Goal: Task Accomplishment & Management: Use online tool/utility

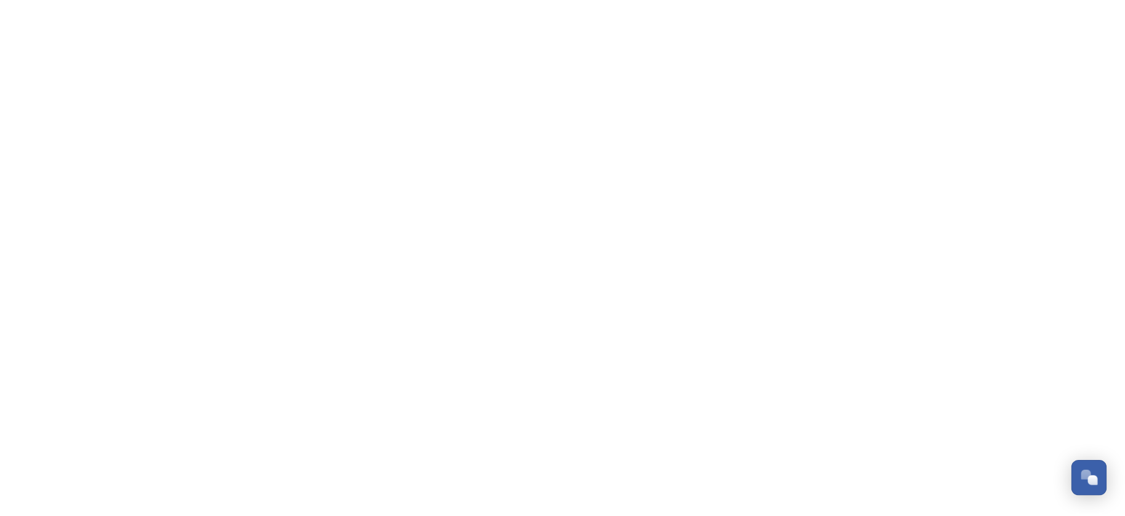
scroll to position [595, 0]
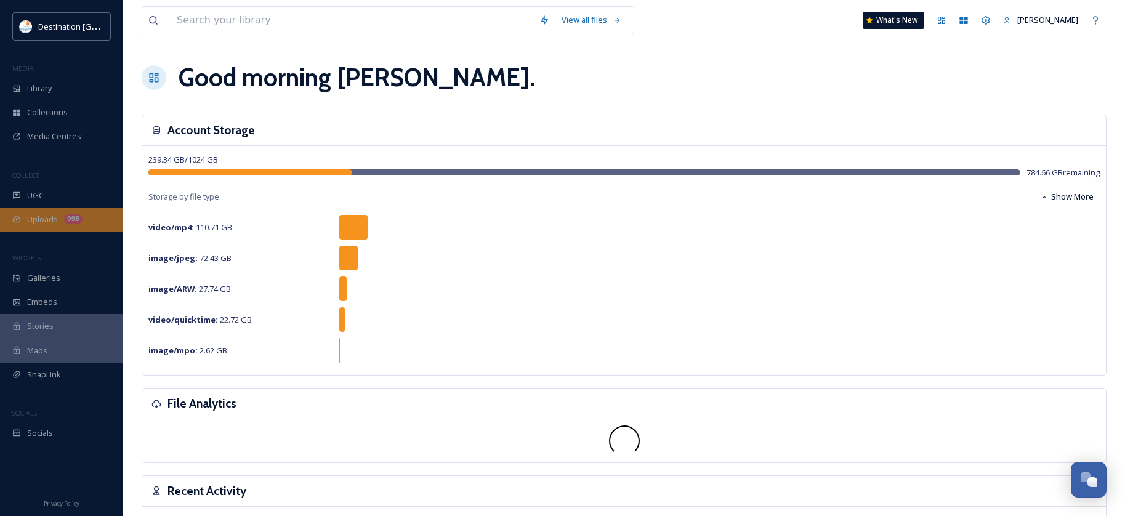
click at [46, 222] on span "Uploads" at bounding box center [42, 220] width 31 height 12
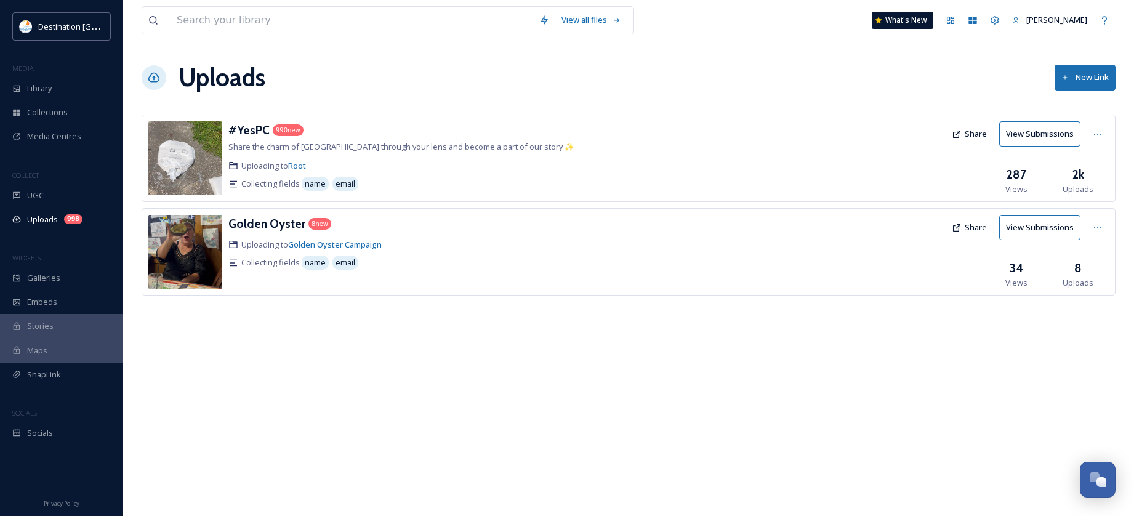
click at [245, 132] on h3 "#YesPC" at bounding box center [248, 129] width 41 height 15
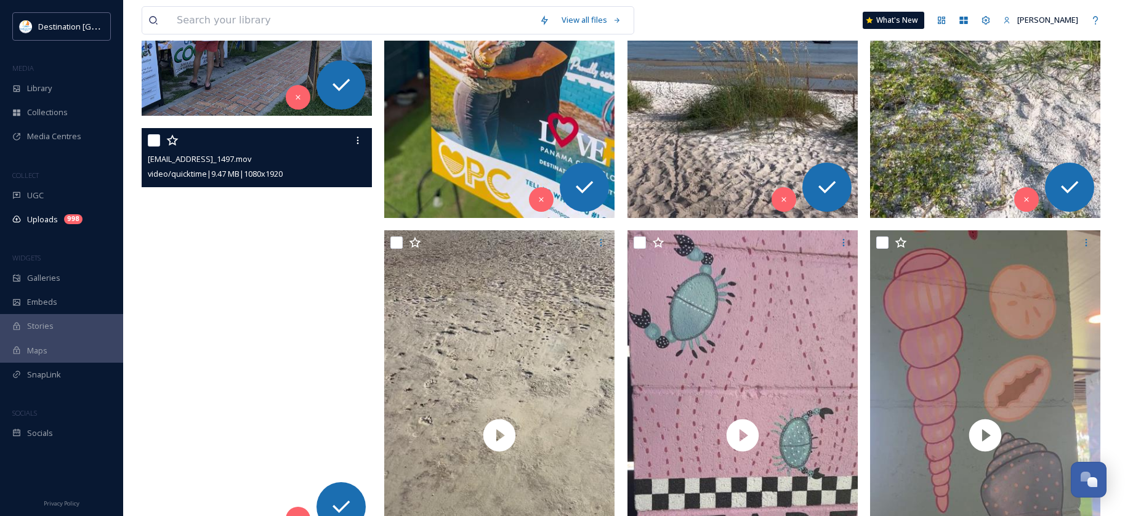
scroll to position [431, 0]
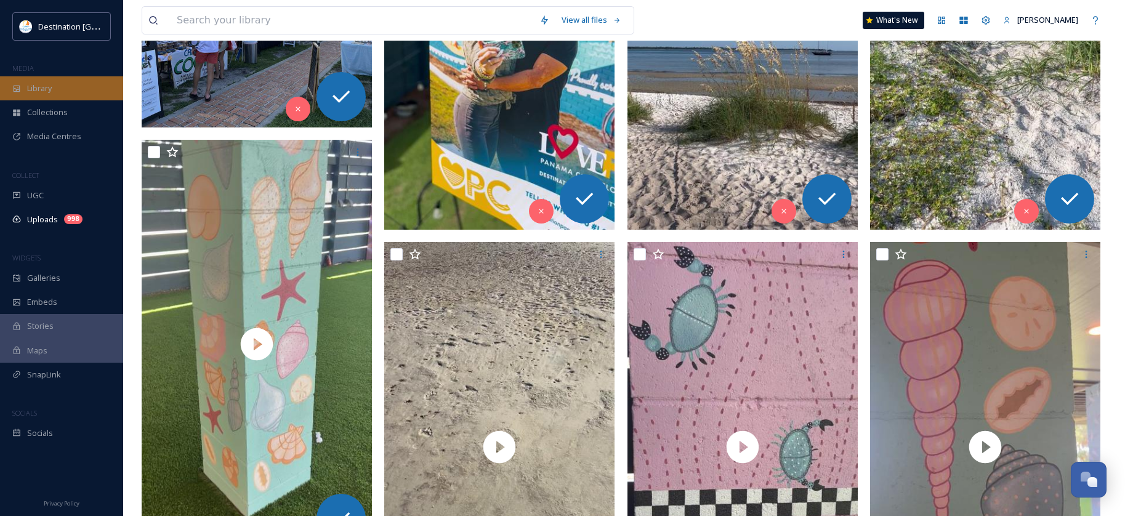
click at [72, 92] on div "Library" at bounding box center [61, 88] width 123 height 24
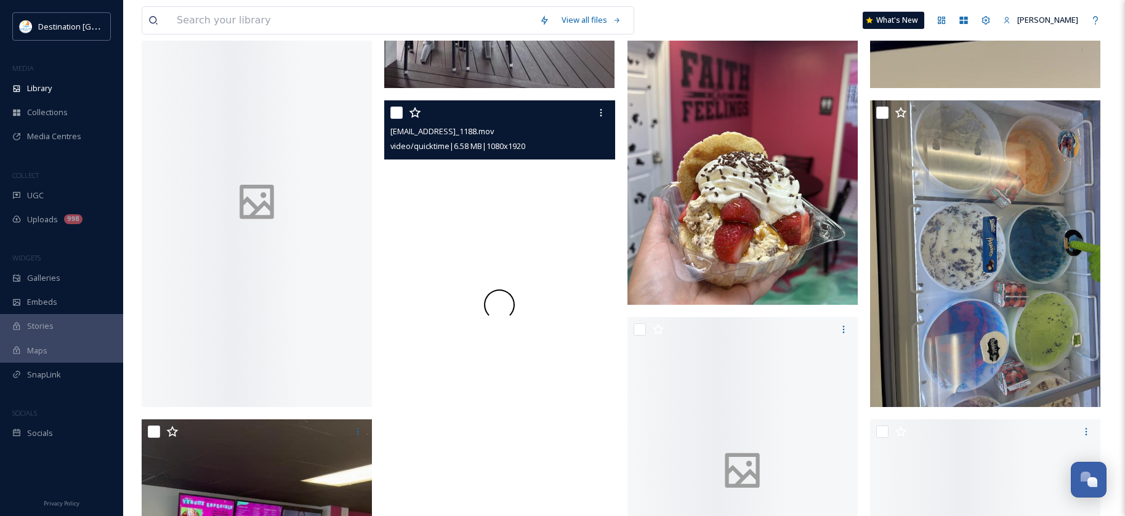
scroll to position [2339, 0]
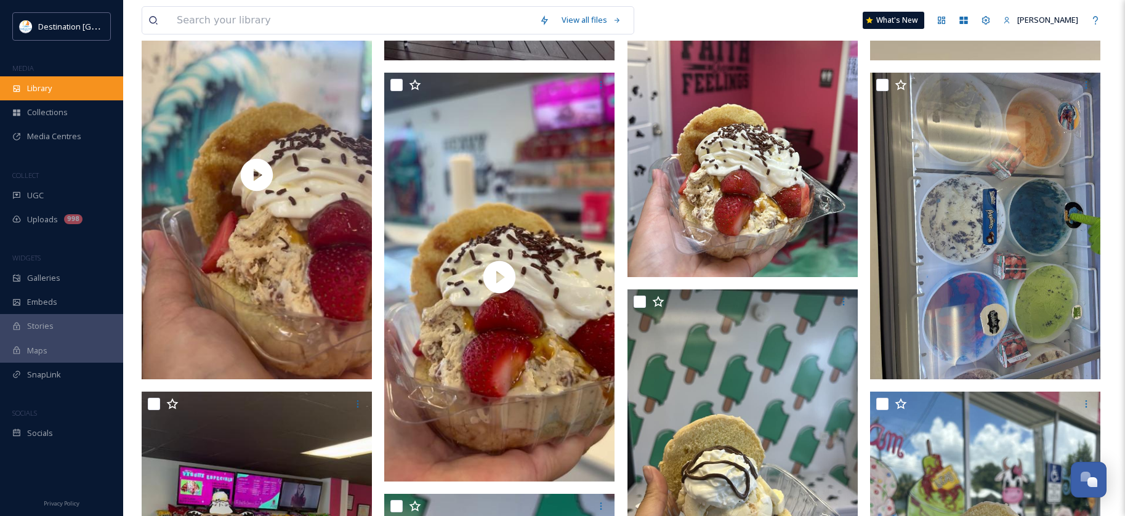
click at [70, 83] on div "Library" at bounding box center [61, 88] width 123 height 24
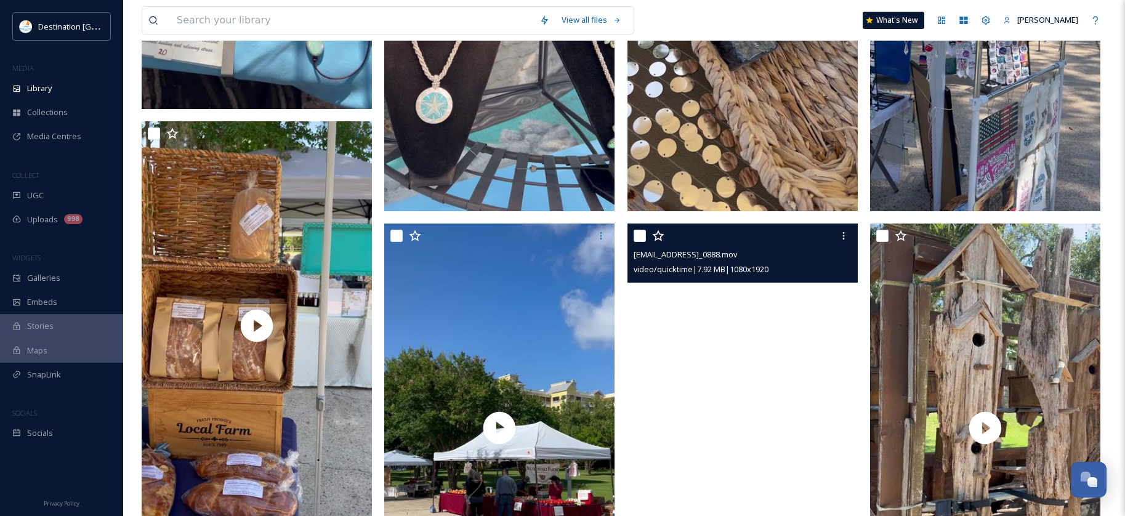
scroll to position [1539, 0]
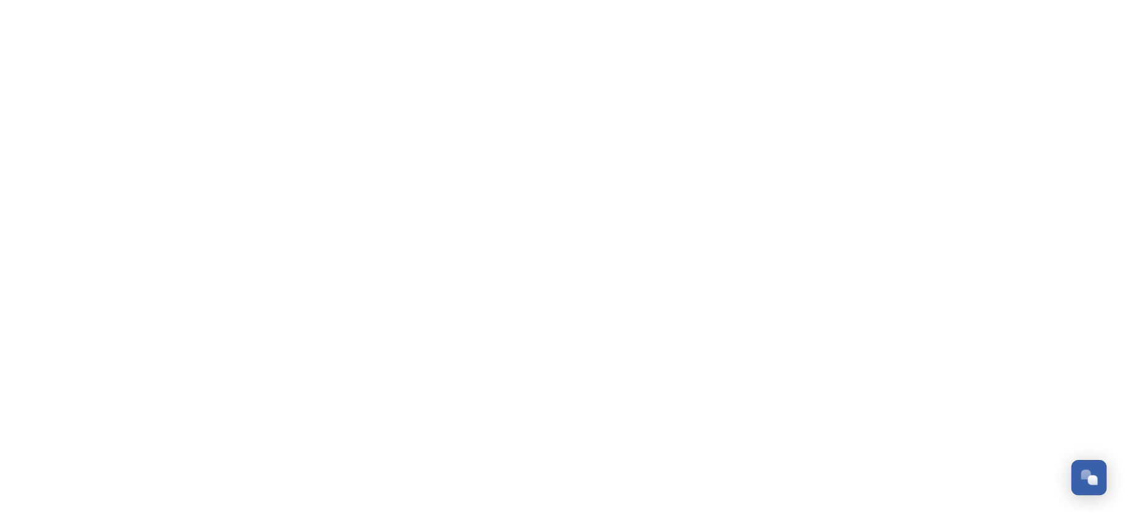
scroll to position [595, 0]
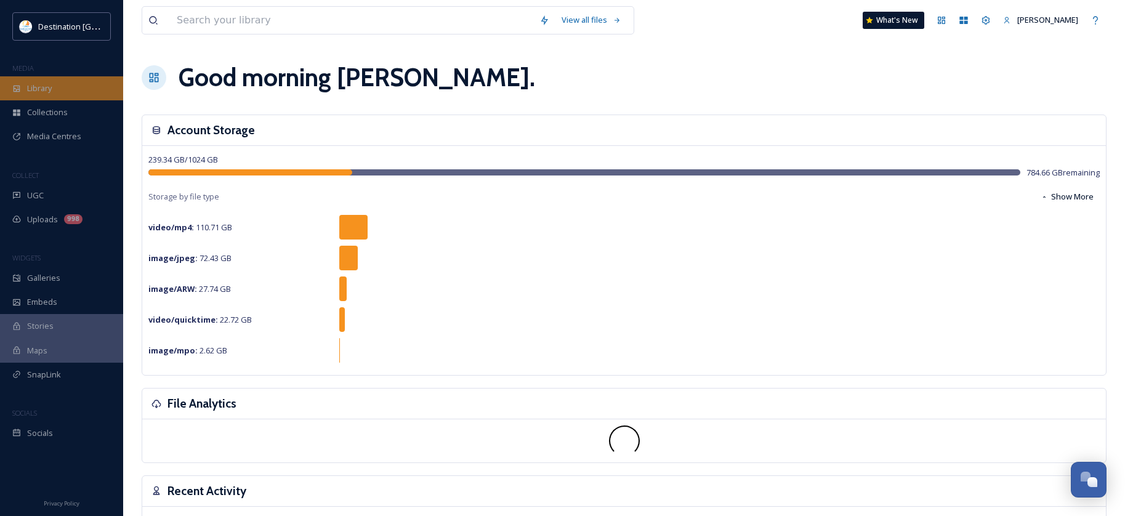
click at [36, 86] on span "Library" at bounding box center [39, 88] width 25 height 12
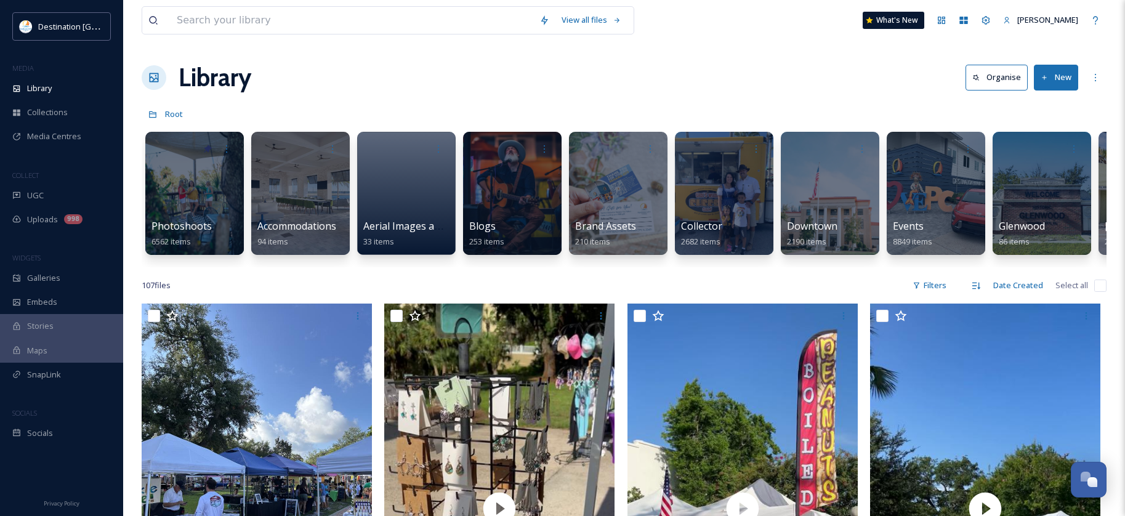
scroll to position [0, 143]
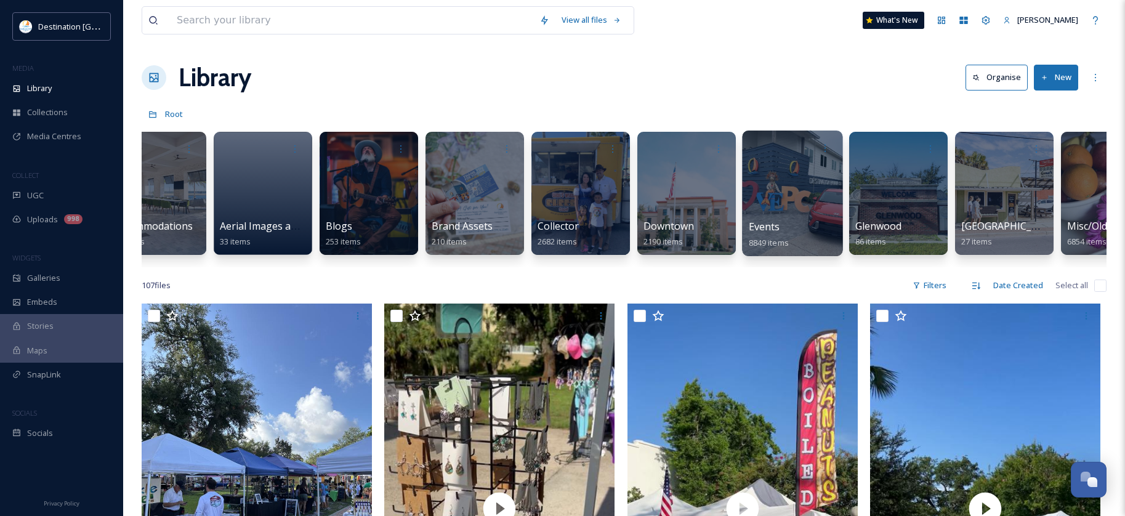
click at [766, 203] on div at bounding box center [792, 193] width 100 height 126
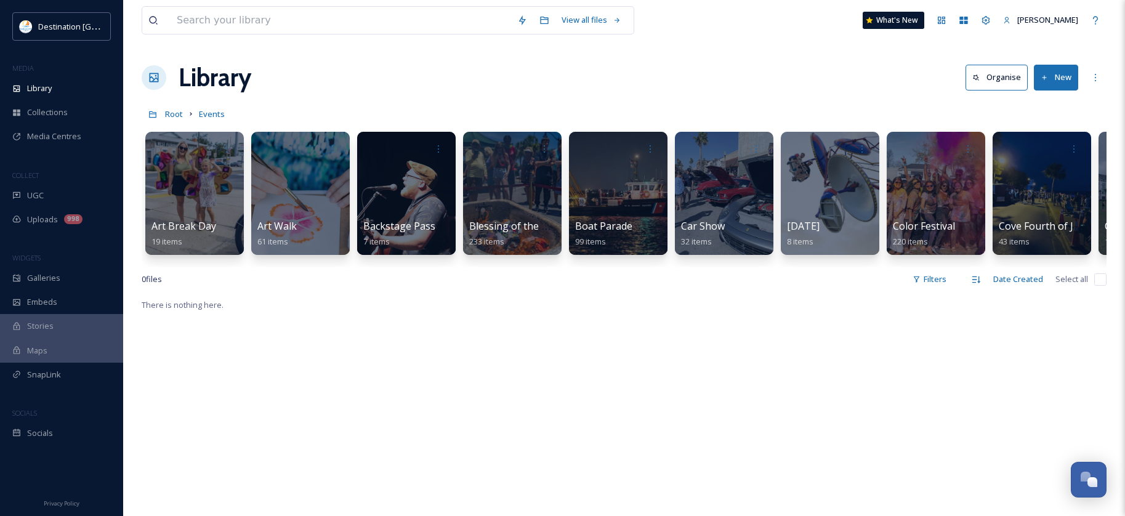
scroll to position [0, 17]
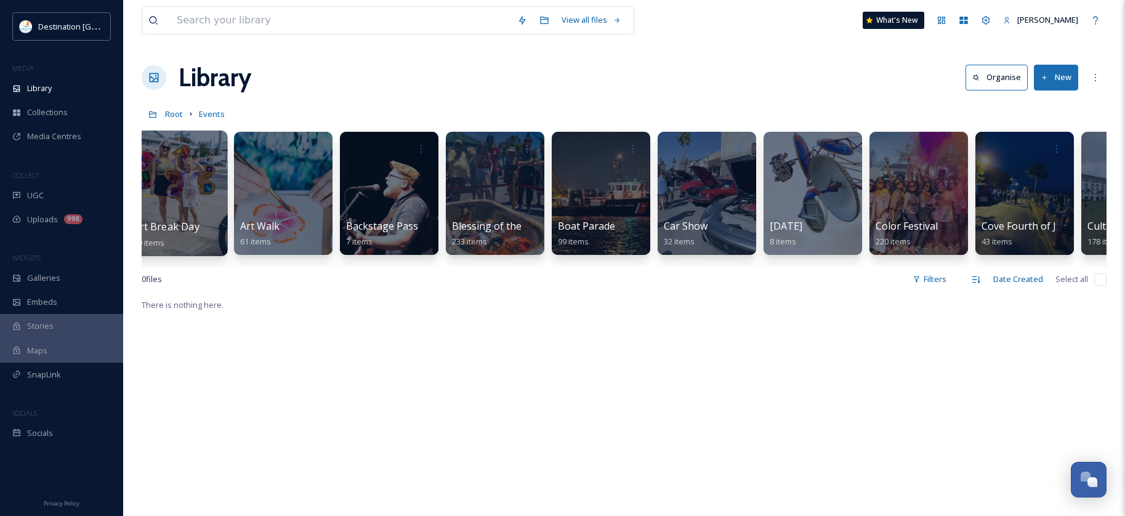
click at [180, 177] on div at bounding box center [177, 193] width 100 height 126
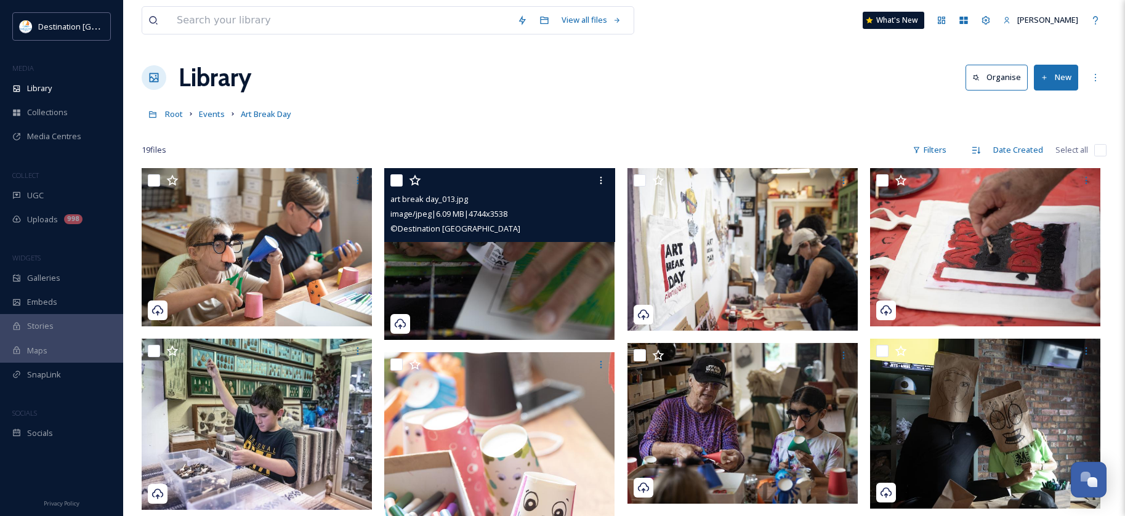
scroll to position [62, 0]
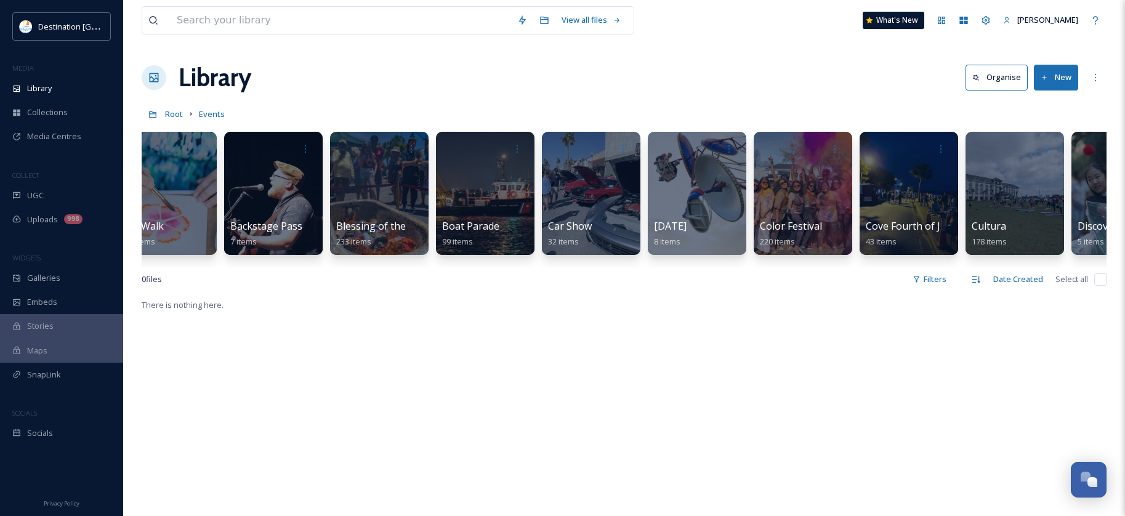
scroll to position [0, 20]
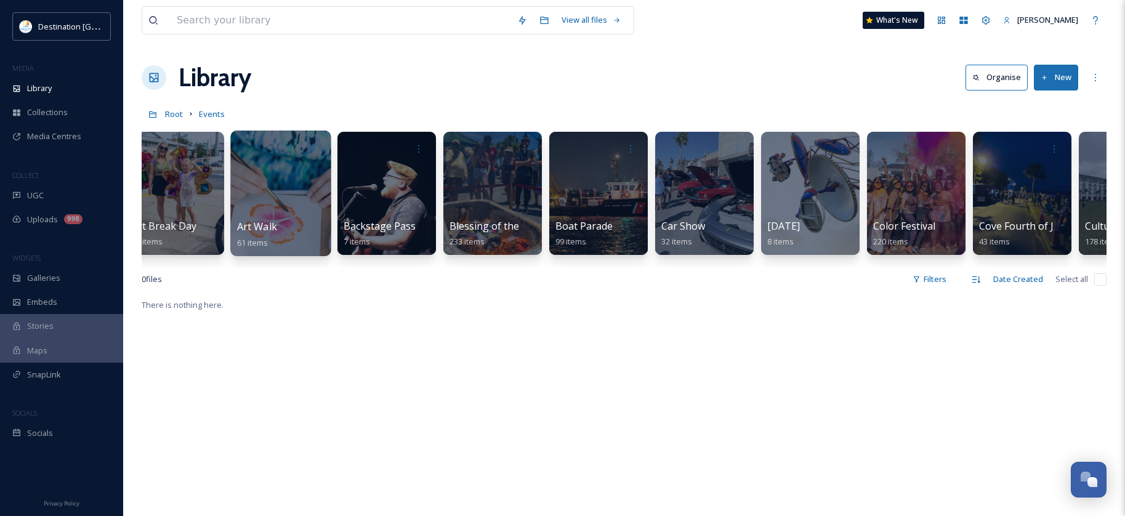
click at [272, 223] on span "Art Walk" at bounding box center [257, 227] width 40 height 14
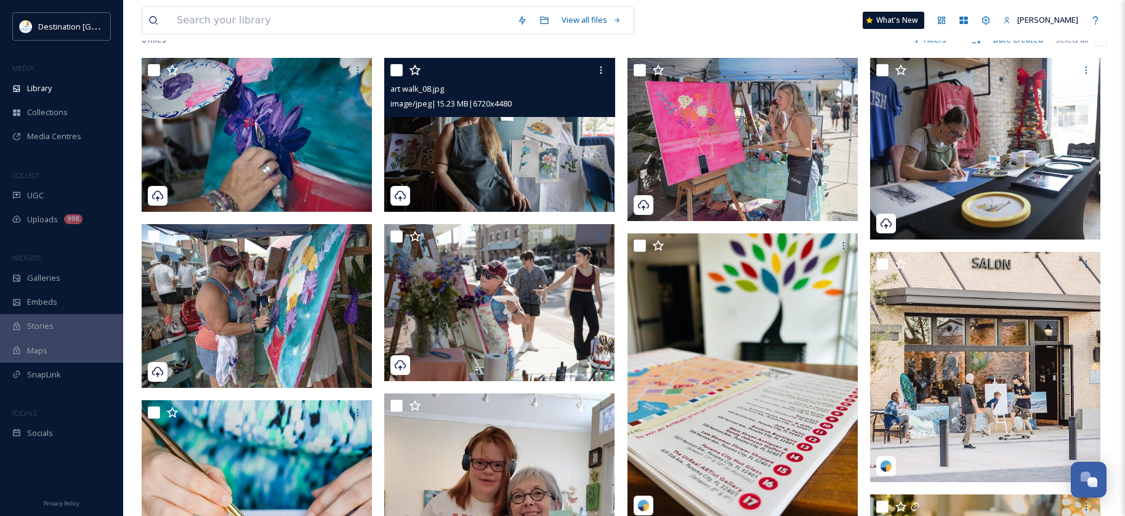
scroll to position [123, 0]
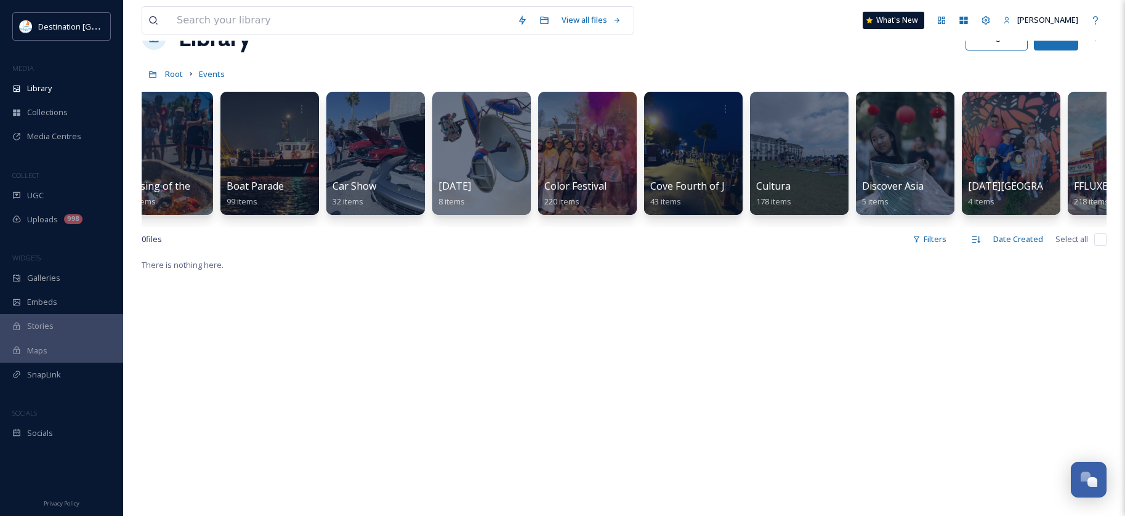
scroll to position [62, 0]
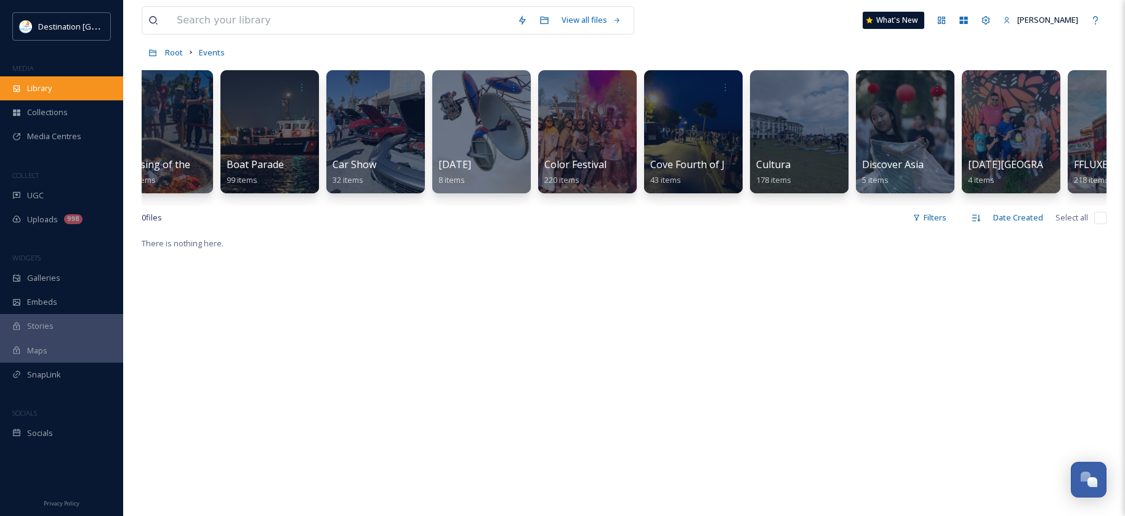
click at [42, 98] on div "Library" at bounding box center [61, 88] width 123 height 24
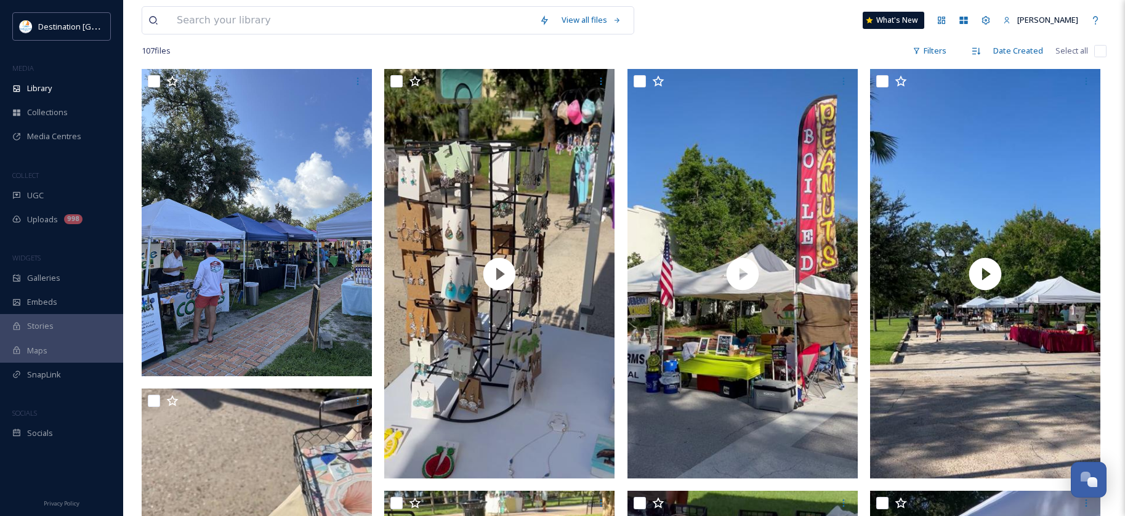
scroll to position [246, 0]
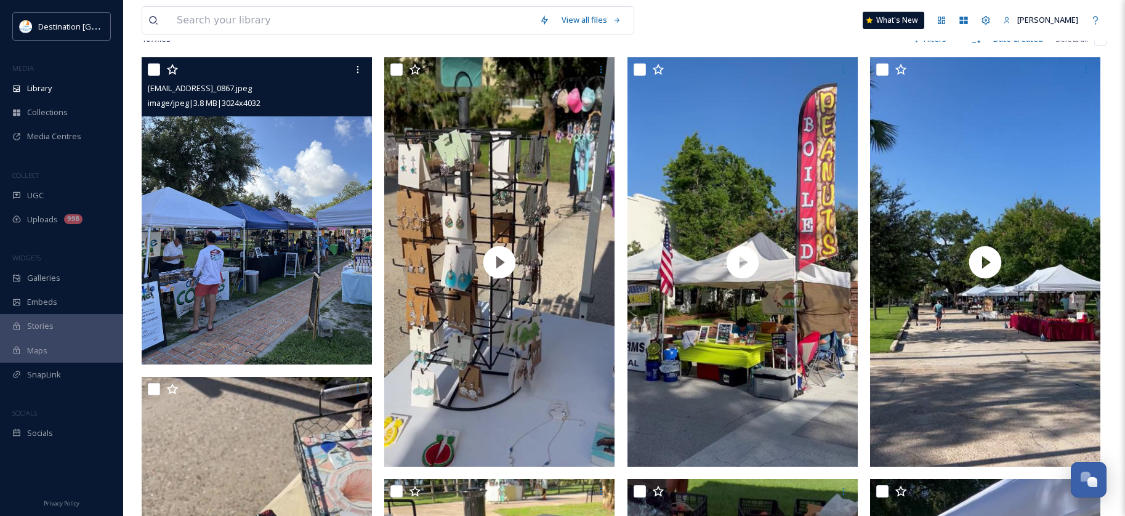
click at [150, 76] on input "checkbox" at bounding box center [154, 69] width 12 height 12
checkbox input "true"
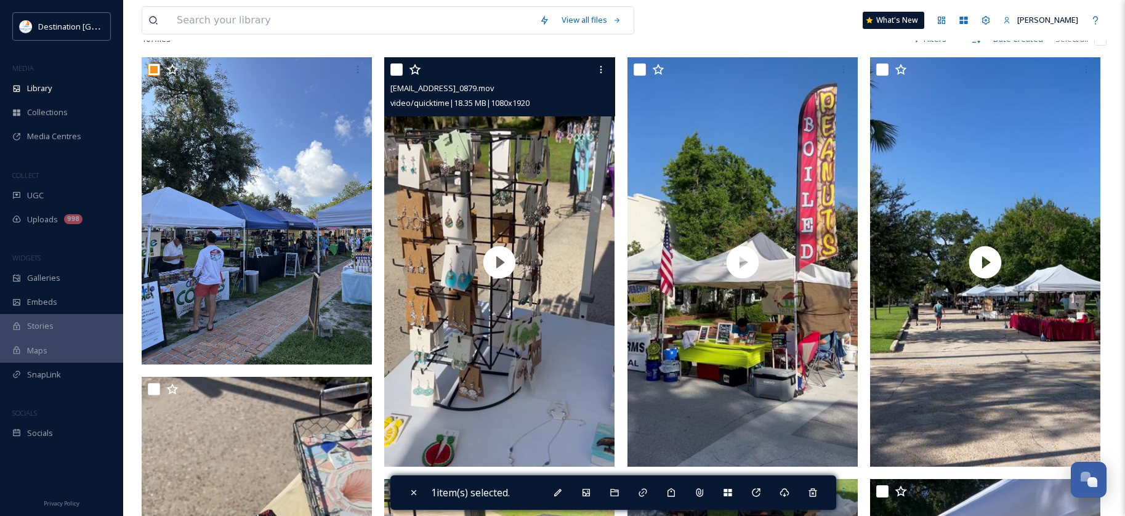
click at [398, 76] on input "checkbox" at bounding box center [396, 69] width 12 height 12
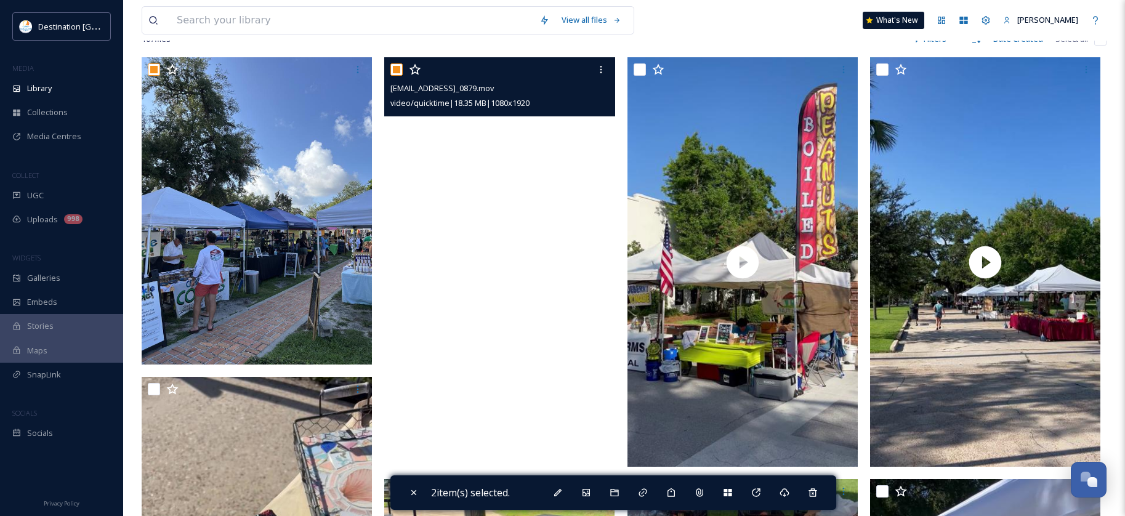
scroll to position [185, 0]
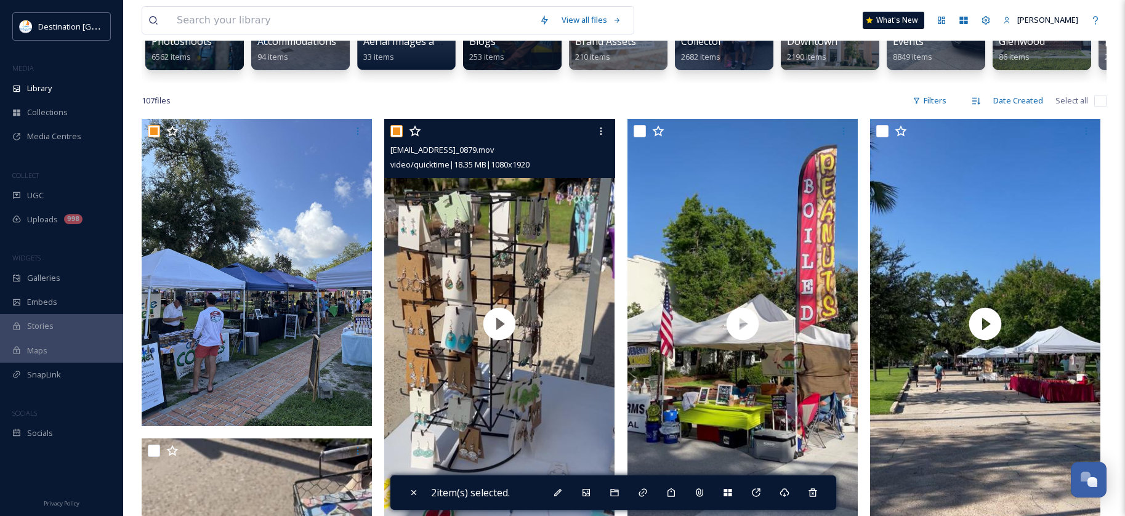
click at [398, 134] on input "checkbox" at bounding box center [396, 131] width 12 height 12
checkbox input "false"
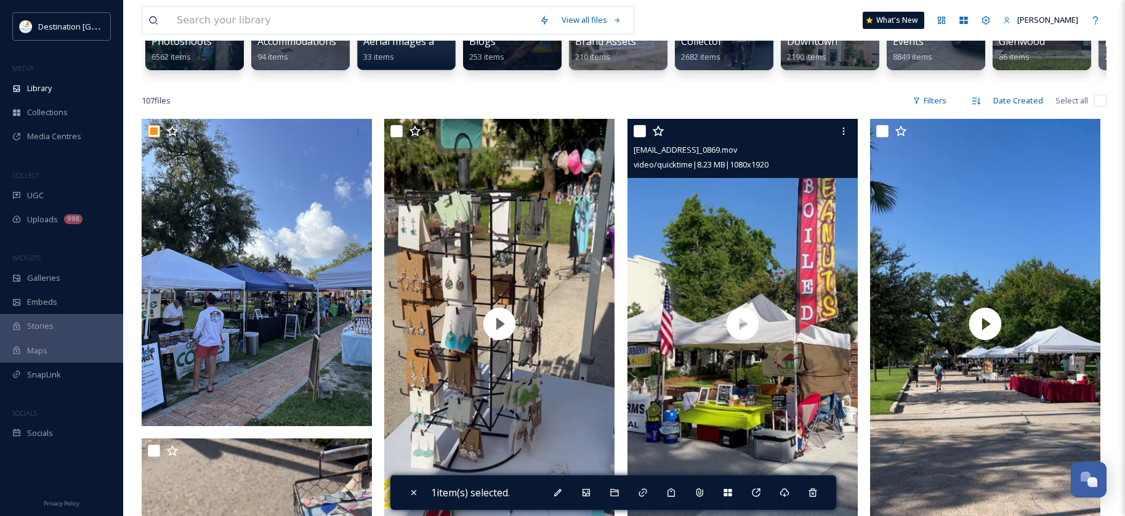
click at [639, 137] on input "checkbox" at bounding box center [639, 131] width 12 height 12
checkbox input "true"
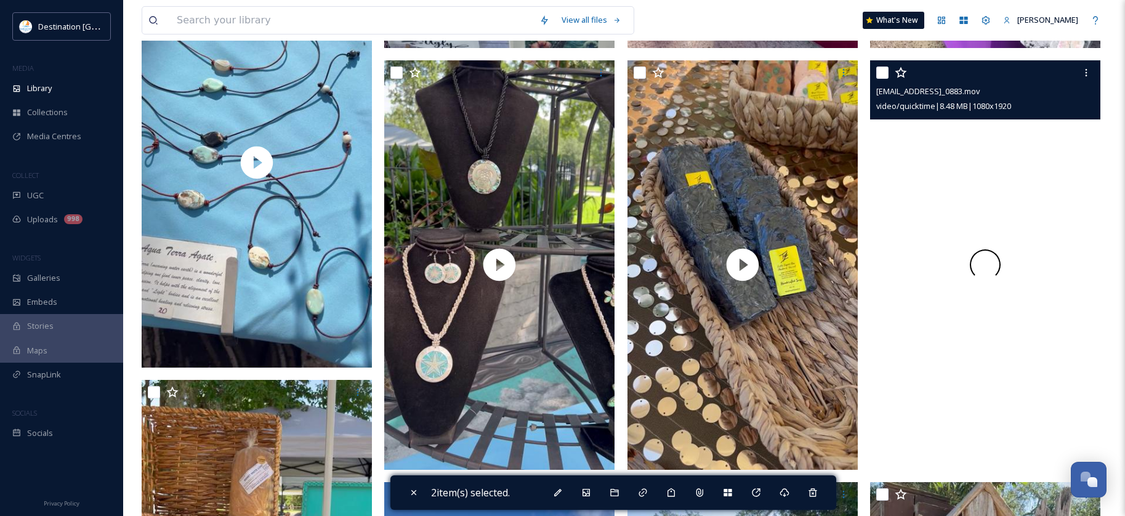
scroll to position [1108, 0]
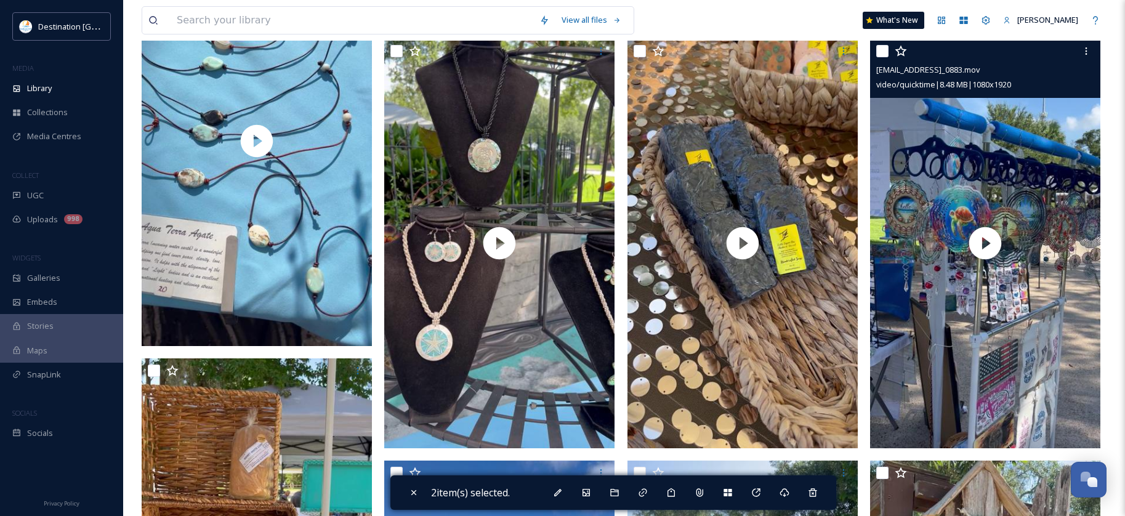
click at [883, 57] on input "checkbox" at bounding box center [882, 51] width 12 height 12
checkbox input "true"
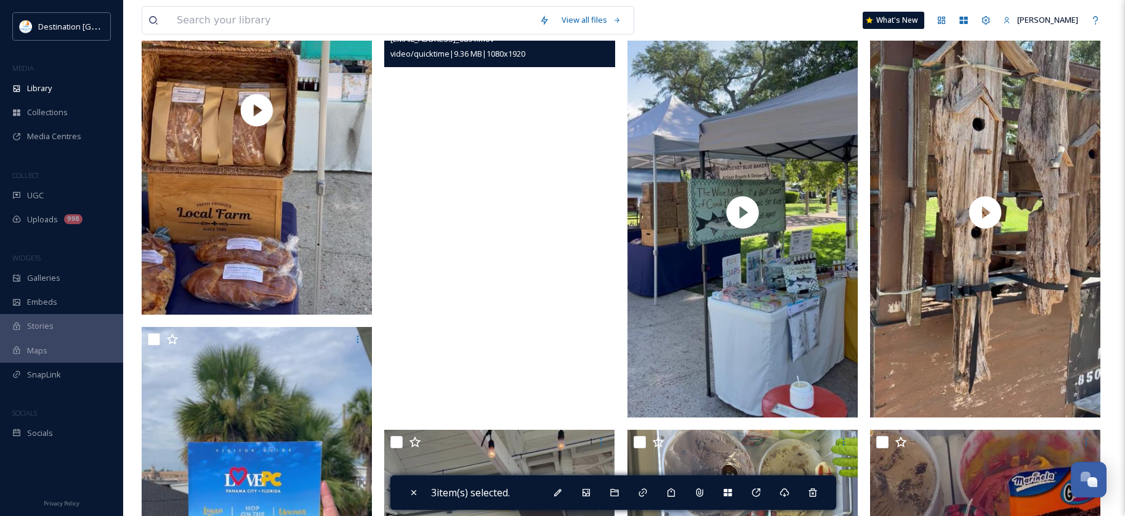
scroll to position [1539, 0]
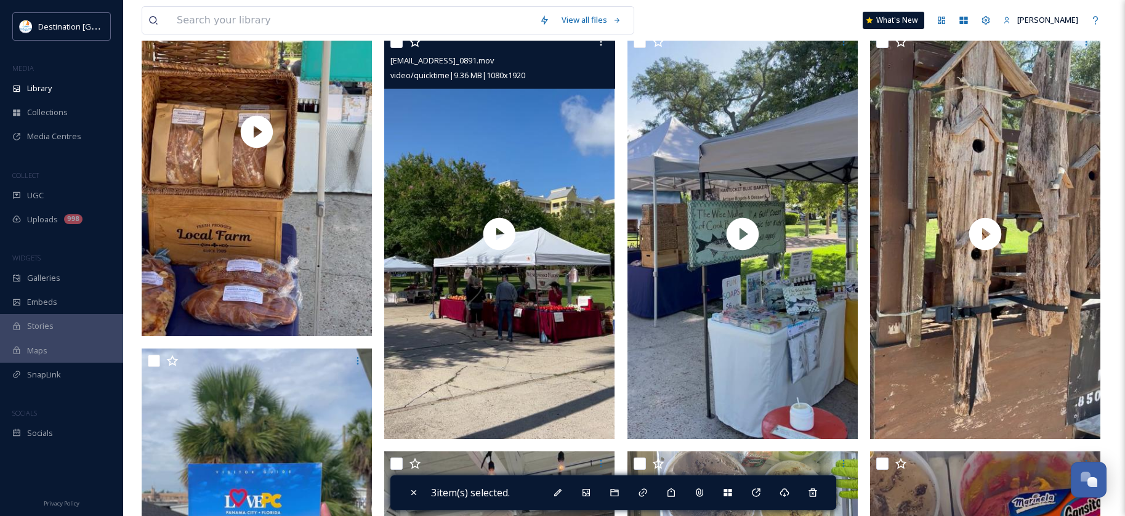
click at [393, 48] on input "checkbox" at bounding box center [396, 42] width 12 height 12
checkbox input "true"
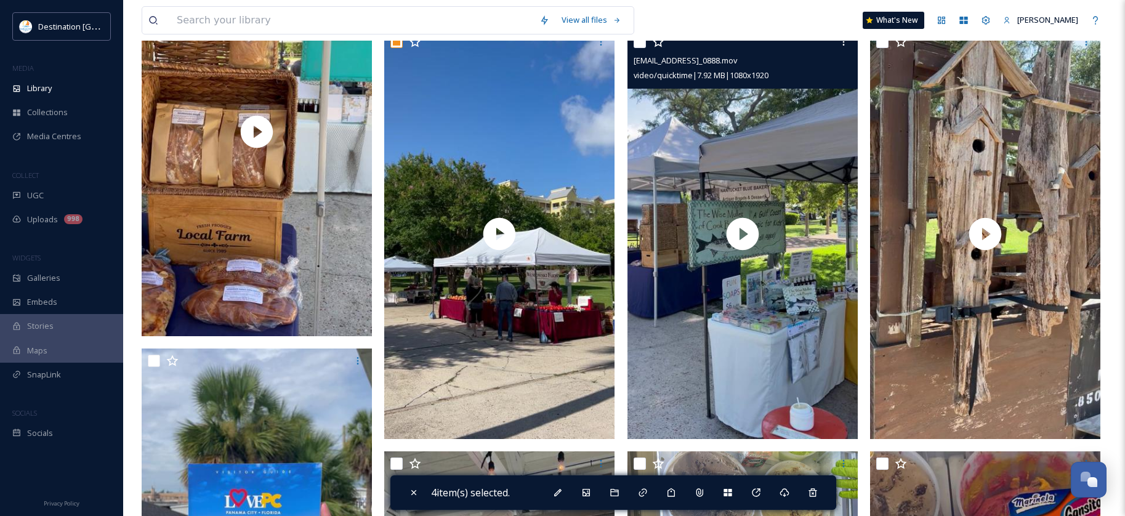
click at [641, 48] on input "checkbox" at bounding box center [639, 42] width 12 height 12
checkbox input "true"
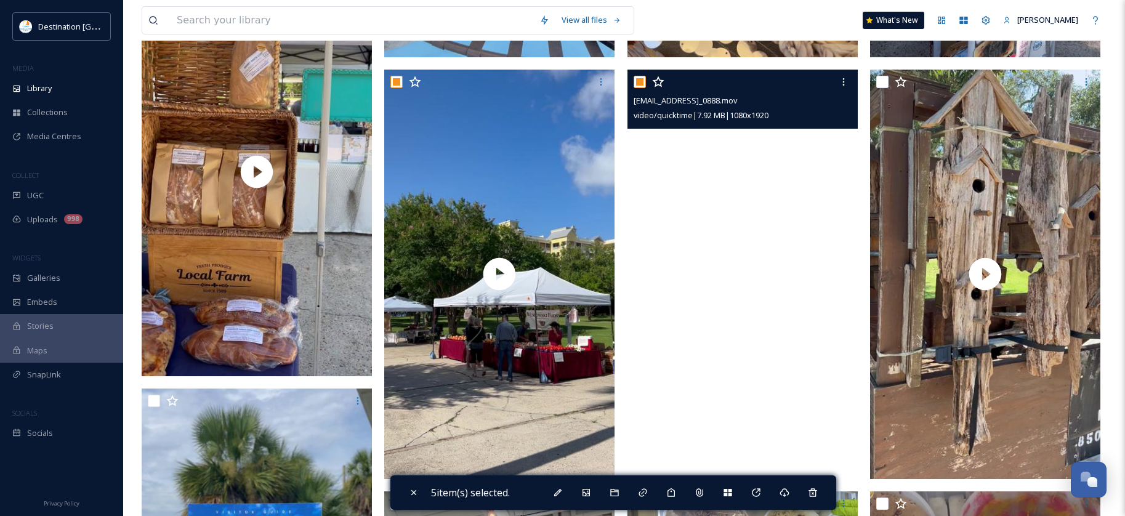
scroll to position [1477, 0]
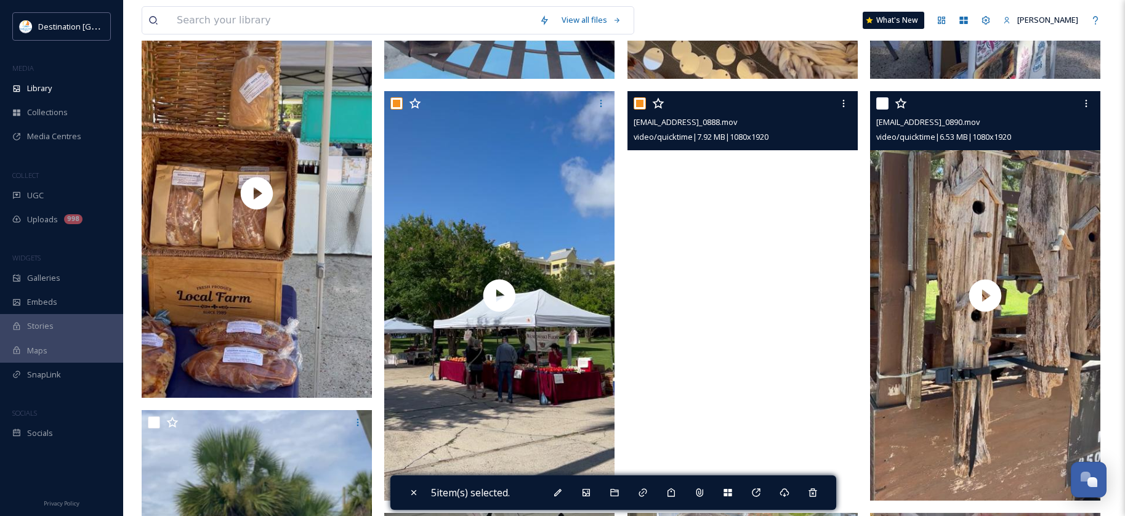
click at [881, 110] on input "checkbox" at bounding box center [882, 103] width 12 height 12
checkbox input "true"
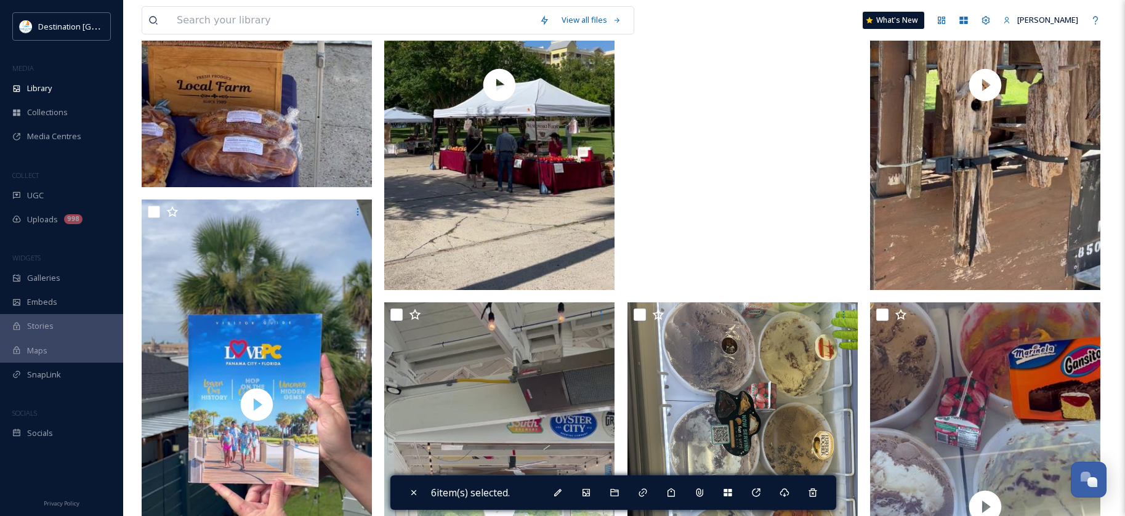
scroll to position [1723, 0]
